Goal: Information Seeking & Learning: Compare options

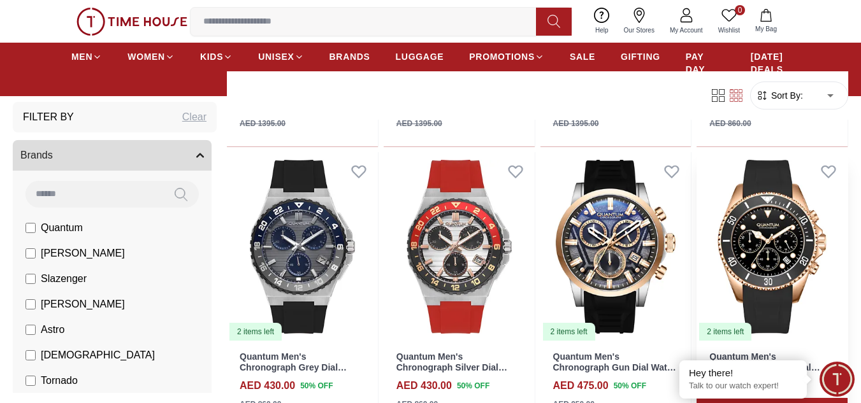
scroll to position [701, 0]
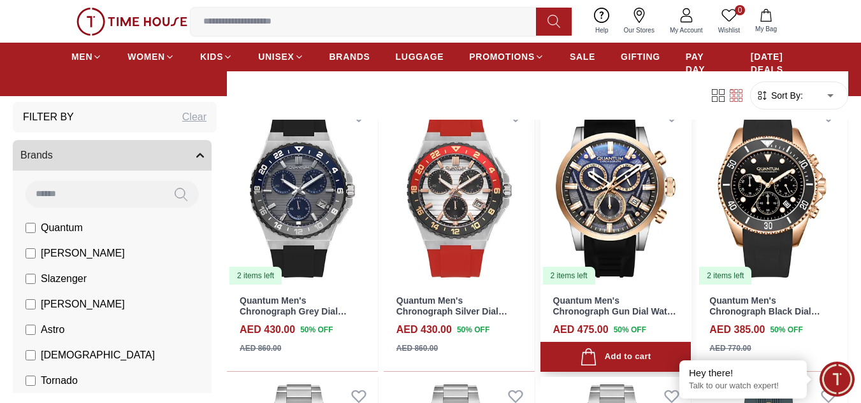
click at [595, 194] on img at bounding box center [615, 191] width 151 height 190
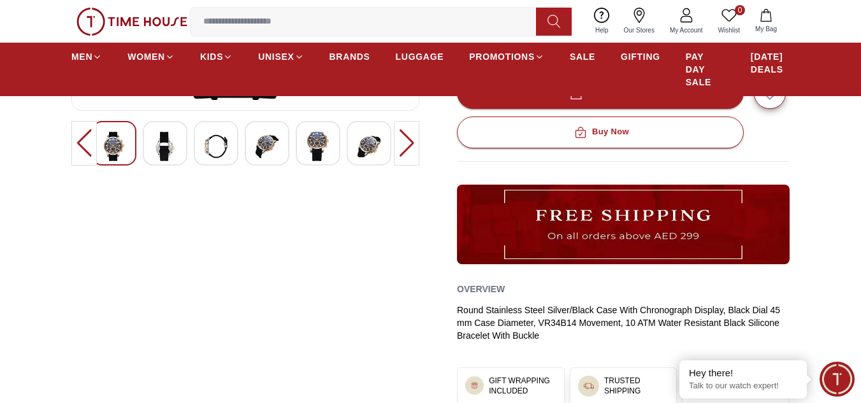
scroll to position [319, 0]
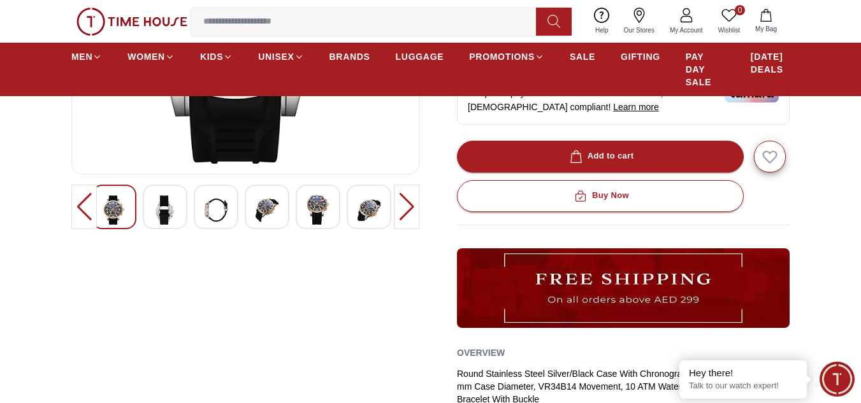
click at [213, 205] on img at bounding box center [216, 210] width 23 height 29
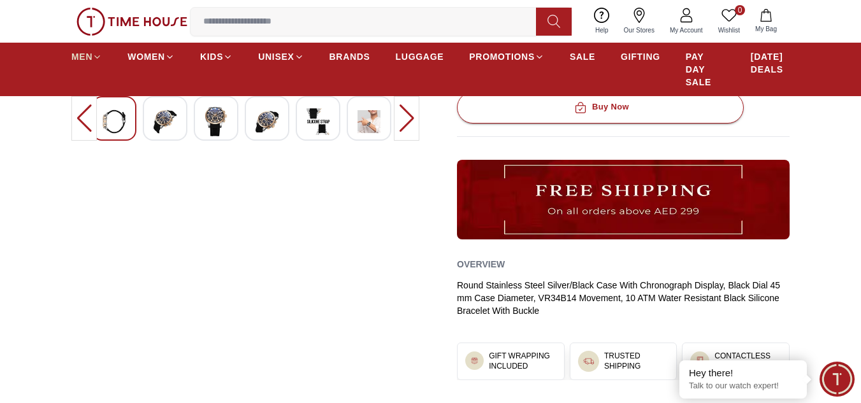
scroll to position [446, 0]
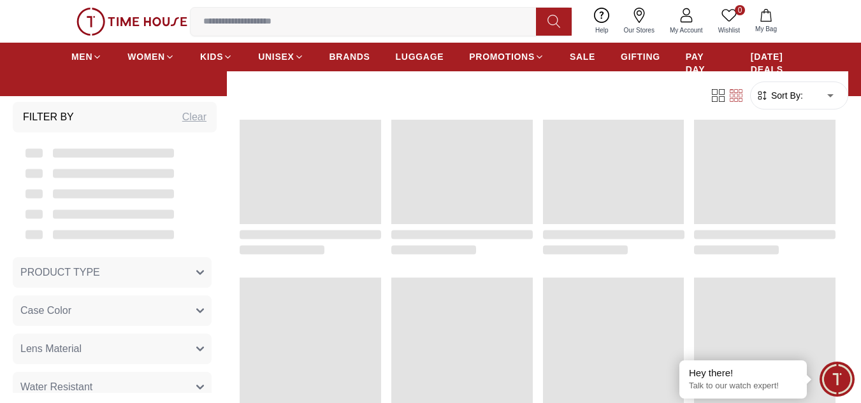
scroll to position [701, 0]
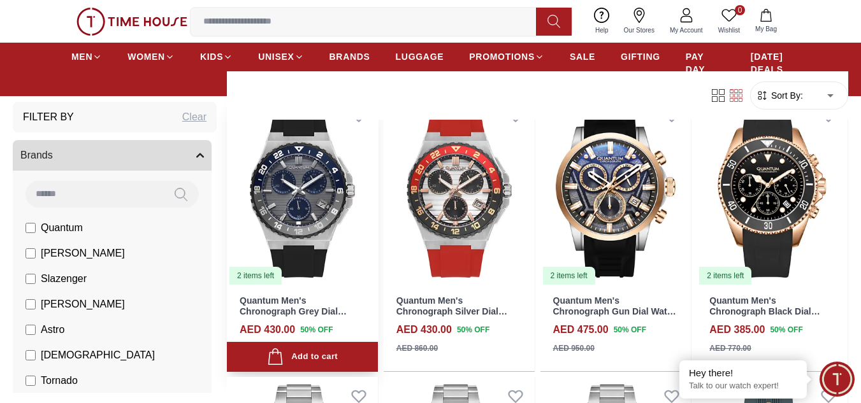
click at [289, 173] on img at bounding box center [302, 191] width 151 height 190
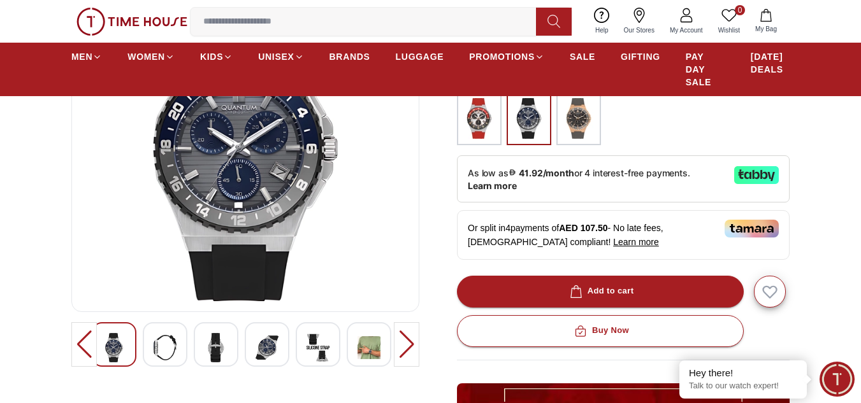
scroll to position [255, 0]
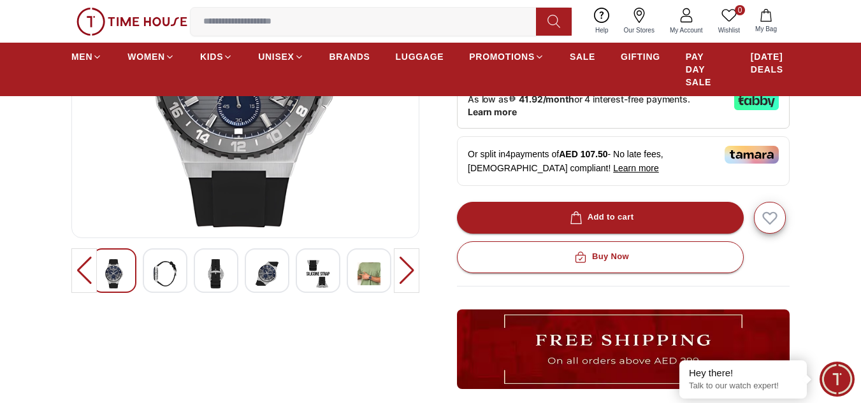
click at [221, 274] on img at bounding box center [216, 273] width 23 height 29
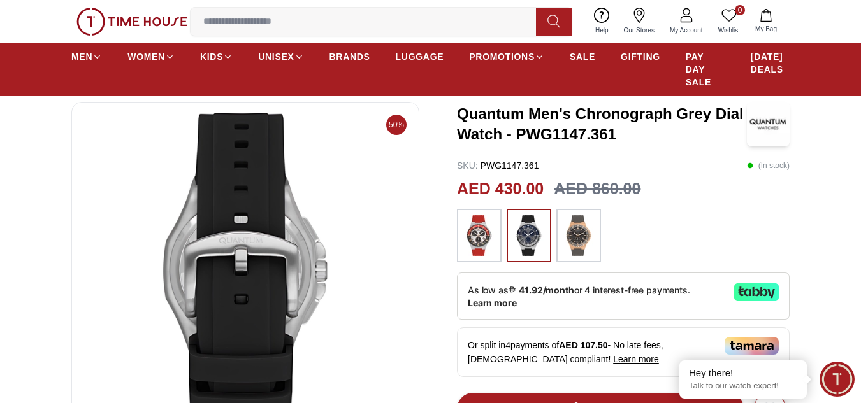
scroll to position [0, 0]
